Goal: Find specific page/section: Find specific page/section

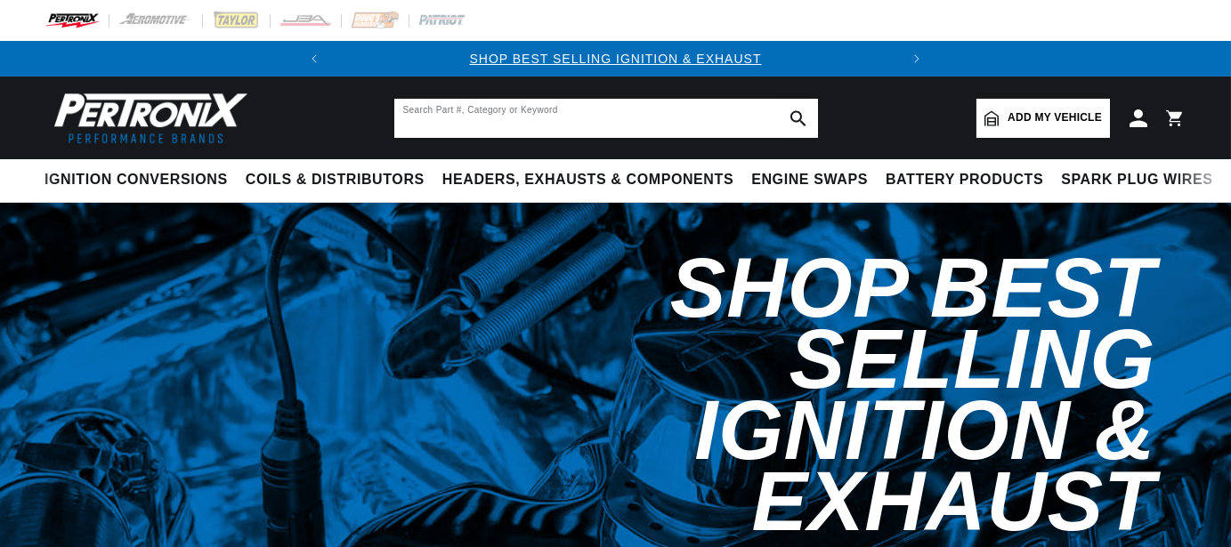
click at [545, 121] on input "text" at bounding box center [606, 118] width 424 height 39
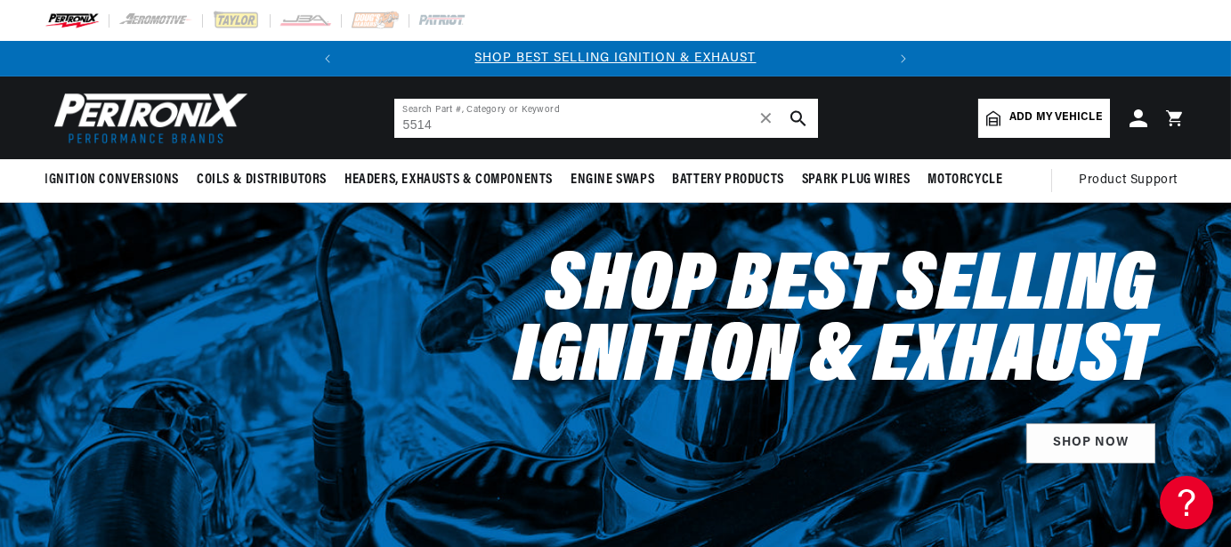
type input "5514"
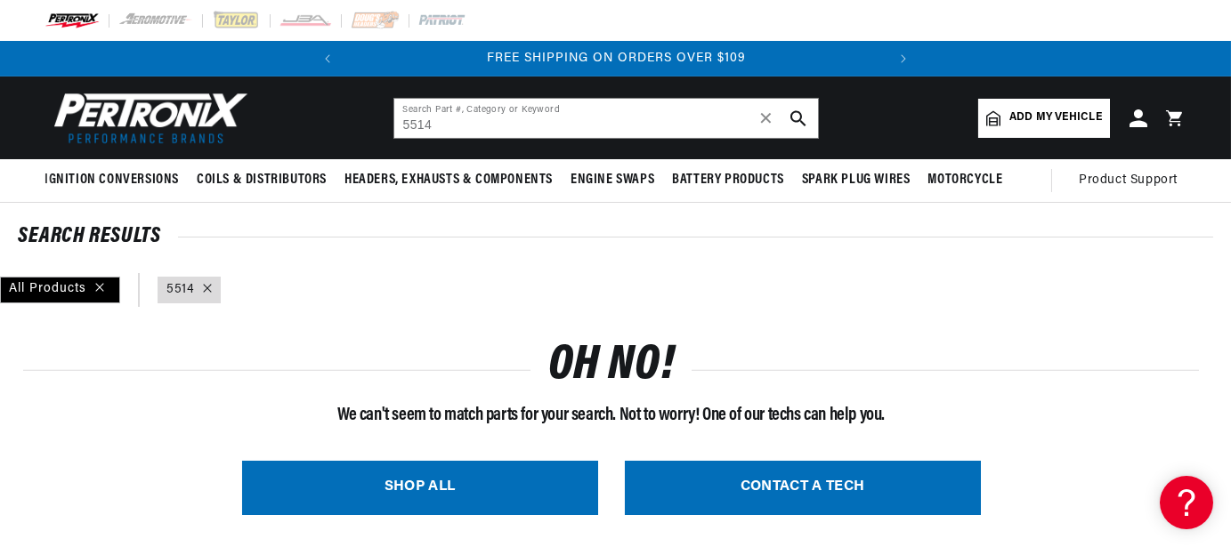
scroll to position [0, 337]
